Goal: Transaction & Acquisition: Purchase product/service

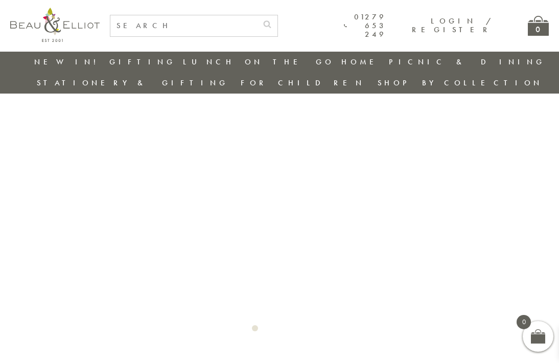
scroll to position [4, 0]
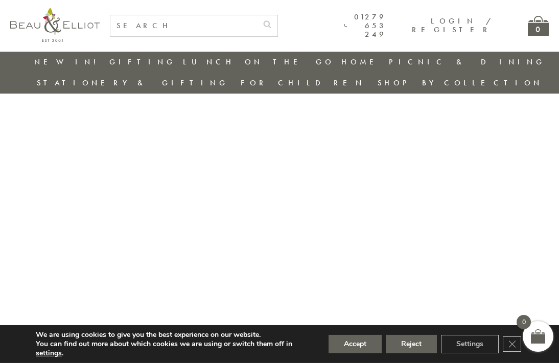
click at [363, 348] on button "Accept" at bounding box center [355, 344] width 53 height 18
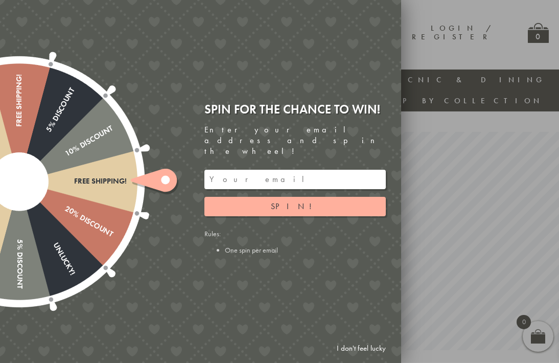
scroll to position [0, 0]
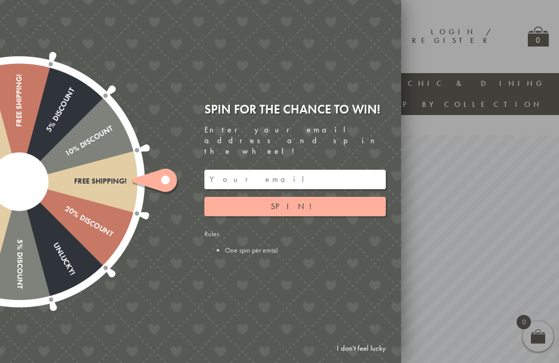
click at [320, 197] on button "Spin!" at bounding box center [294, 206] width 181 height 19
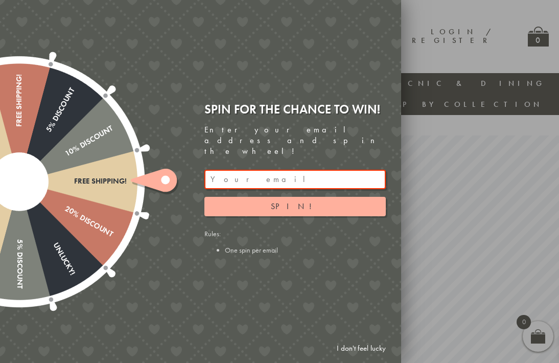
click at [315, 170] on input "email" at bounding box center [294, 179] width 181 height 19
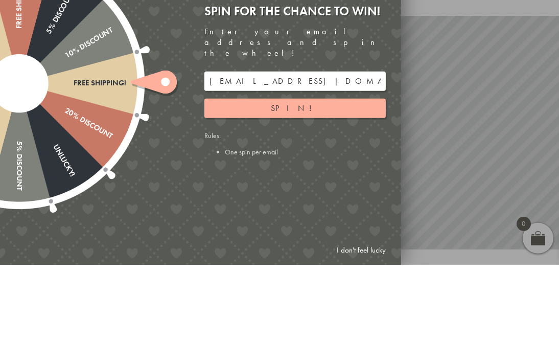
click at [318, 197] on button "Spin!" at bounding box center [294, 206] width 181 height 19
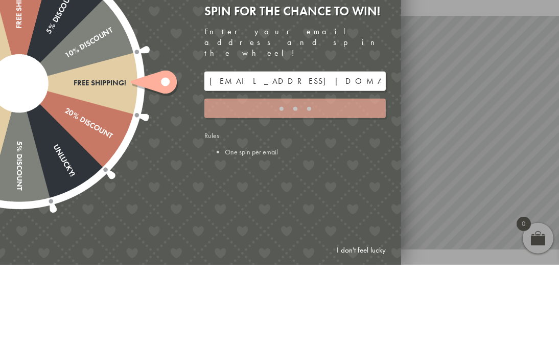
scroll to position [98, 10]
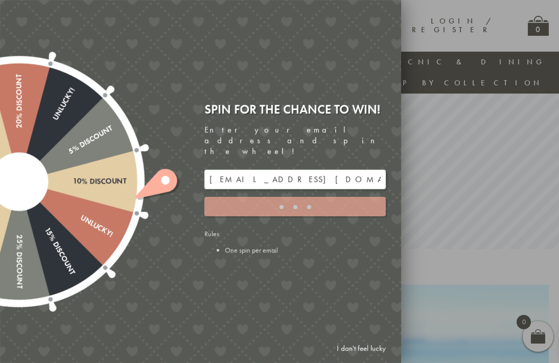
type input "JJHWAXHK"
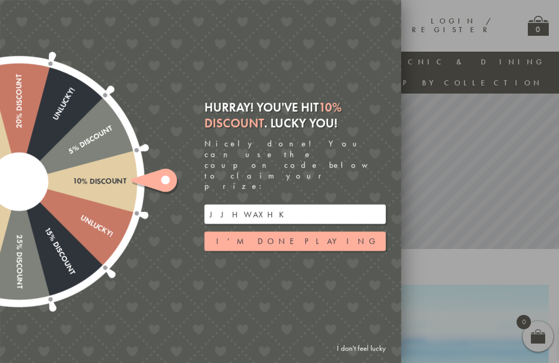
click at [323, 232] on button "I'm done playing" at bounding box center [294, 241] width 181 height 19
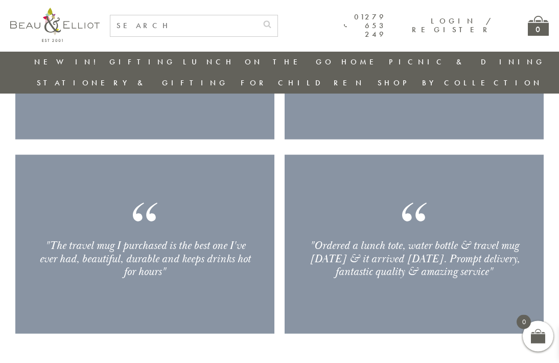
scroll to position [1377, 0]
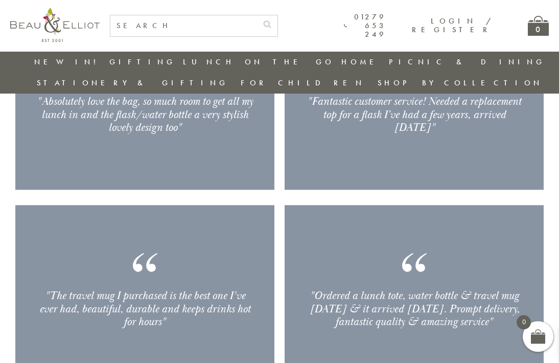
click at [133, 29] on input "text" at bounding box center [183, 25] width 147 height 21
type input "Pencil case"
click at [278, 22] on button "submit" at bounding box center [267, 23] width 20 height 16
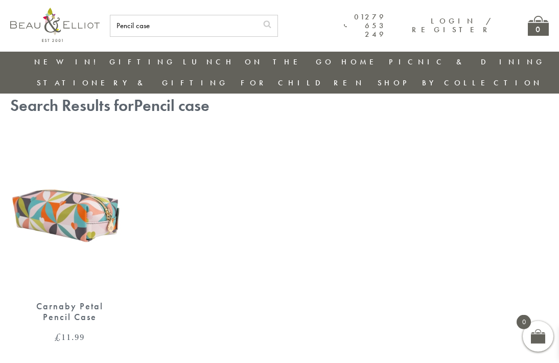
scroll to position [22, 0]
click at [71, 192] on img at bounding box center [70, 214] width 120 height 154
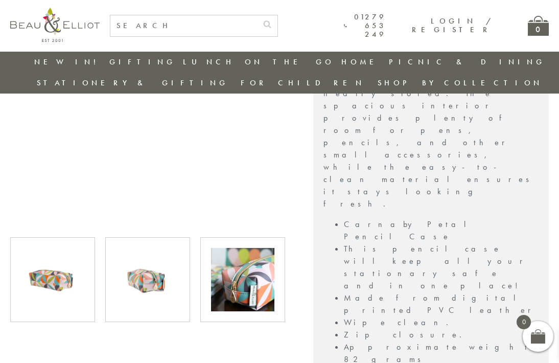
scroll to position [333, 0]
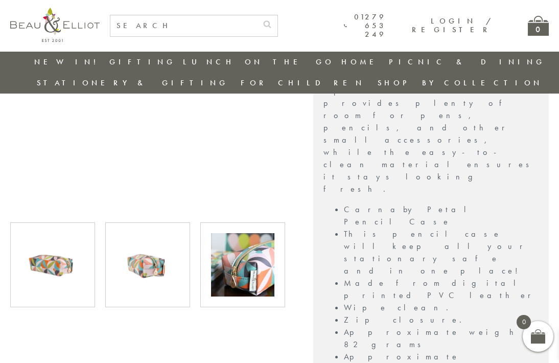
click at [53, 243] on img at bounding box center [52, 264] width 63 height 63
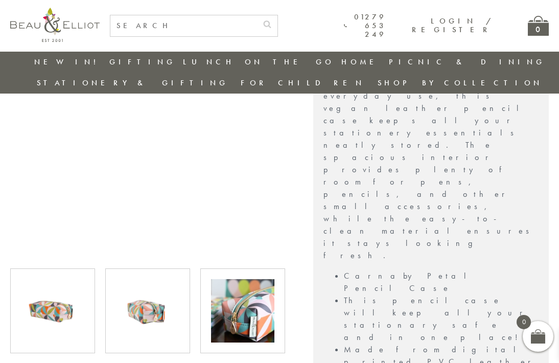
scroll to position [287, 0]
click at [152, 290] on img at bounding box center [147, 310] width 63 height 63
click at [243, 288] on img at bounding box center [242, 310] width 63 height 63
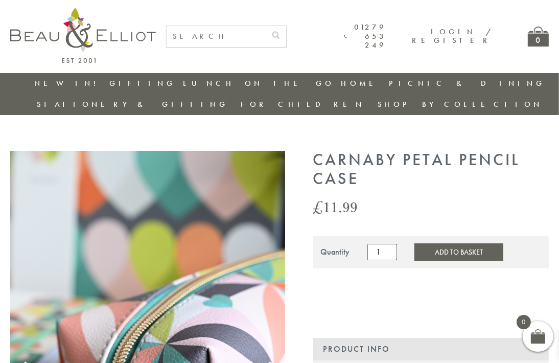
scroll to position [0, 7]
click at [453, 243] on button "Add to Basket" at bounding box center [459, 251] width 89 height 17
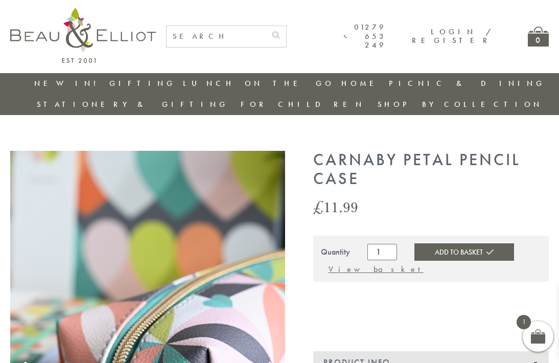
scroll to position [0, 0]
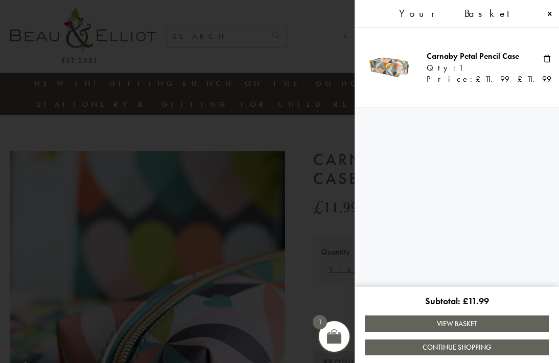
click at [487, 339] on link "Continue Shopping" at bounding box center [457, 347] width 184 height 16
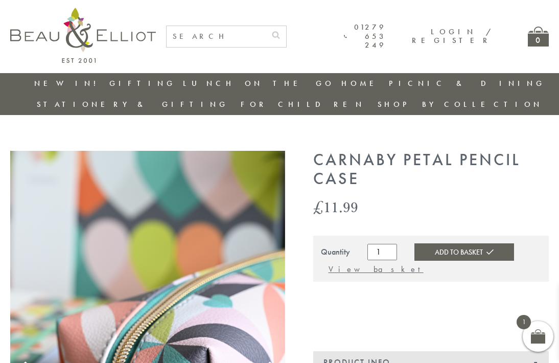
click at [207, 39] on input "text" at bounding box center [216, 36] width 99 height 21
type input "Carnaby petal notebook"
click at [286, 33] on button "submit" at bounding box center [276, 34] width 20 height 16
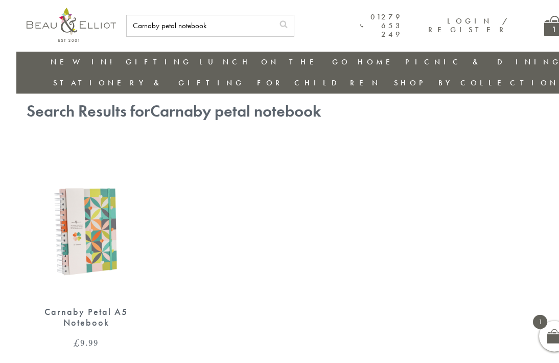
scroll to position [18, 0]
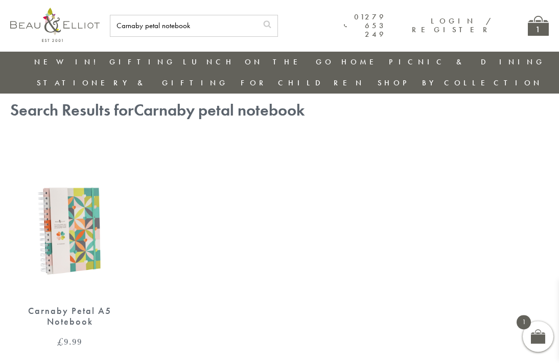
click at [60, 219] on img at bounding box center [70, 219] width 120 height 154
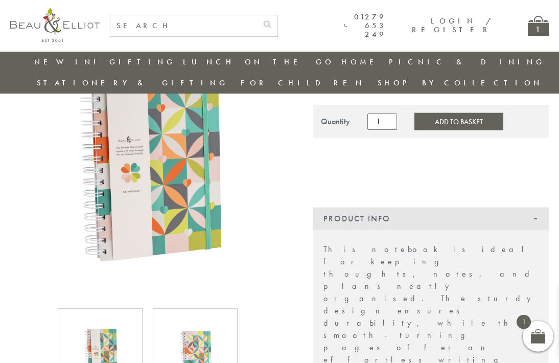
scroll to position [111, 0]
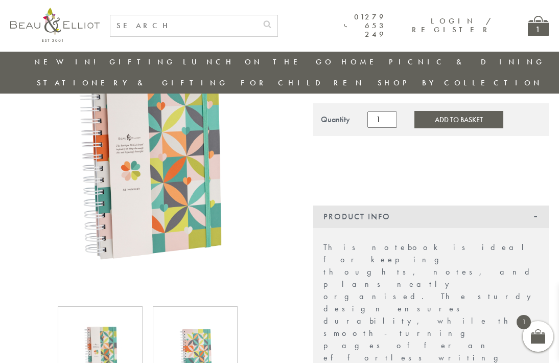
click at [89, 326] on img at bounding box center [99, 348] width 63 height 63
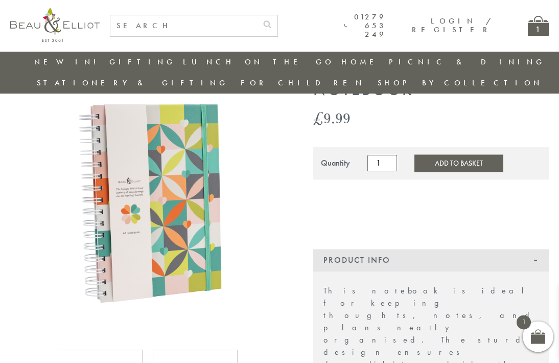
scroll to position [55, 0]
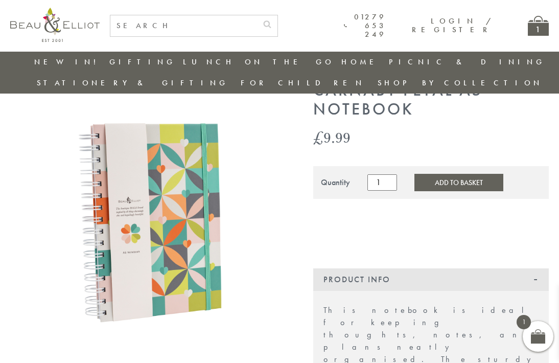
click at [143, 211] on img at bounding box center [147, 218] width 275 height 275
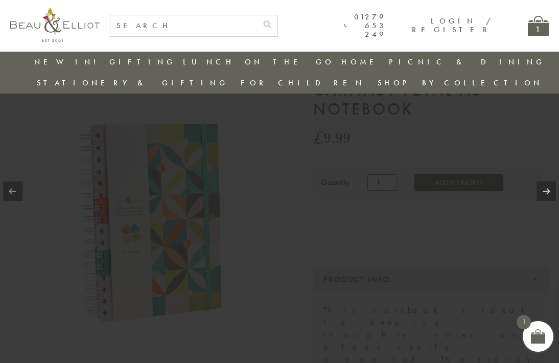
scroll to position [48, 0]
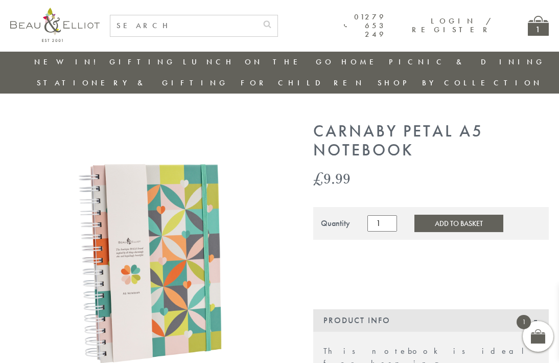
click at [460, 215] on button "Add to Basket" at bounding box center [459, 223] width 89 height 17
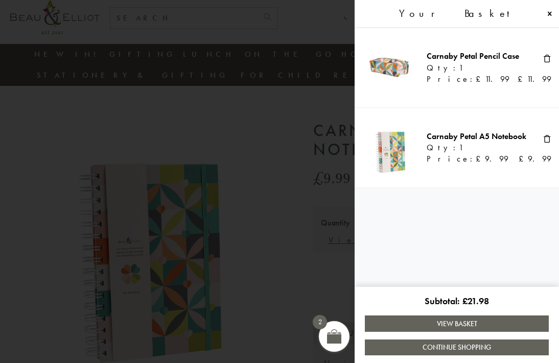
click at [487, 355] on link "Continue Shopping" at bounding box center [457, 347] width 184 height 16
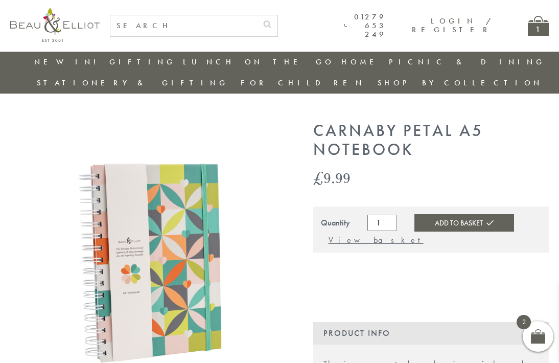
click at [205, 23] on input "text" at bounding box center [183, 25] width 147 height 21
type input "H"
type input "Notebook"
click at [278, 22] on button "submit" at bounding box center [267, 23] width 20 height 16
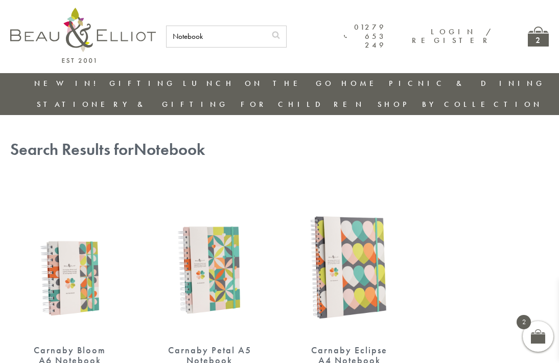
click at [223, 38] on input "Notebook" at bounding box center [216, 36] width 99 height 21
type input "N"
type input "Water bottle"
click at [286, 33] on button "submit" at bounding box center [276, 34] width 20 height 16
